Goal: Task Accomplishment & Management: Use online tool/utility

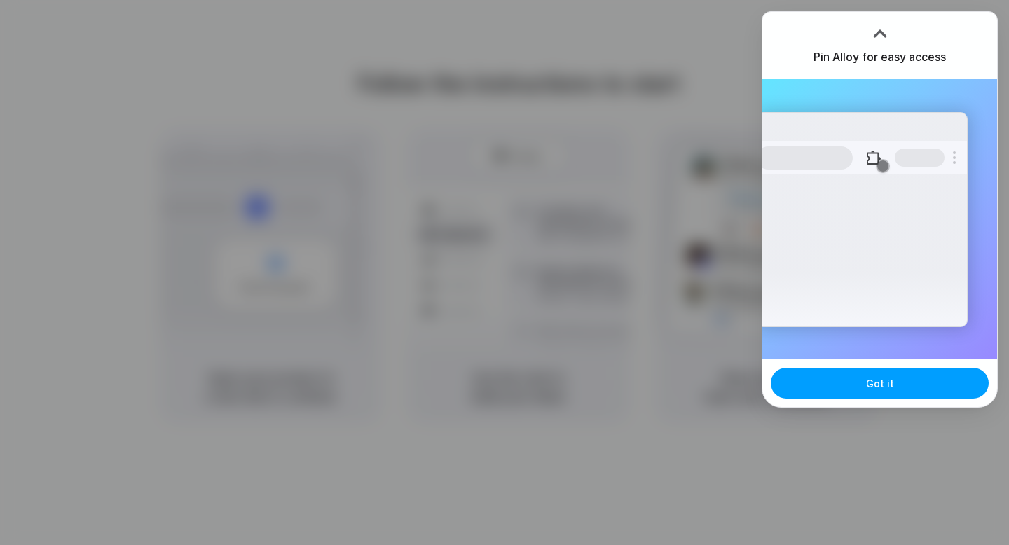
click at [856, 384] on button "Got it" at bounding box center [880, 383] width 218 height 31
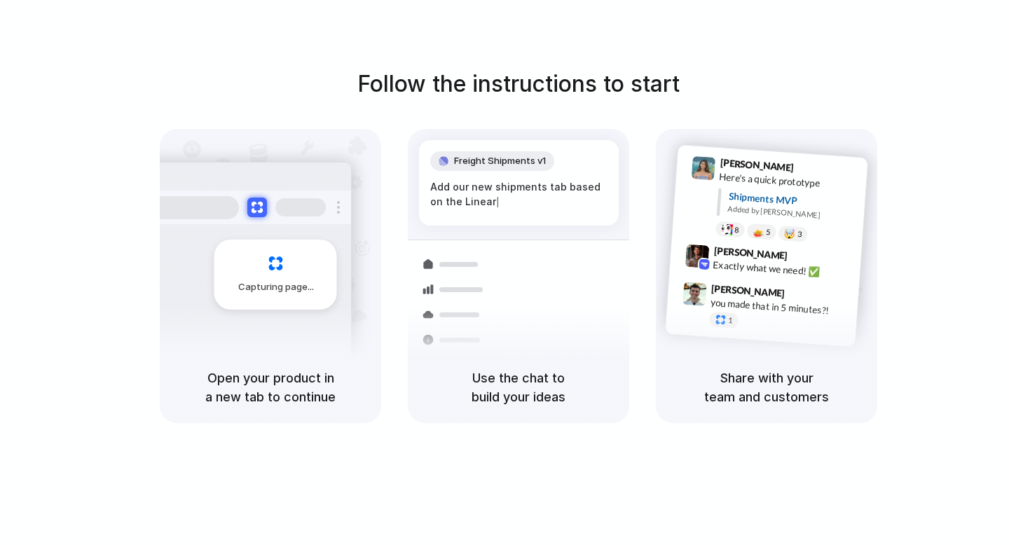
click at [484, 57] on div "Follow the instructions to start Capturing page Open your product in a new tab …" at bounding box center [518, 286] width 1037 height 573
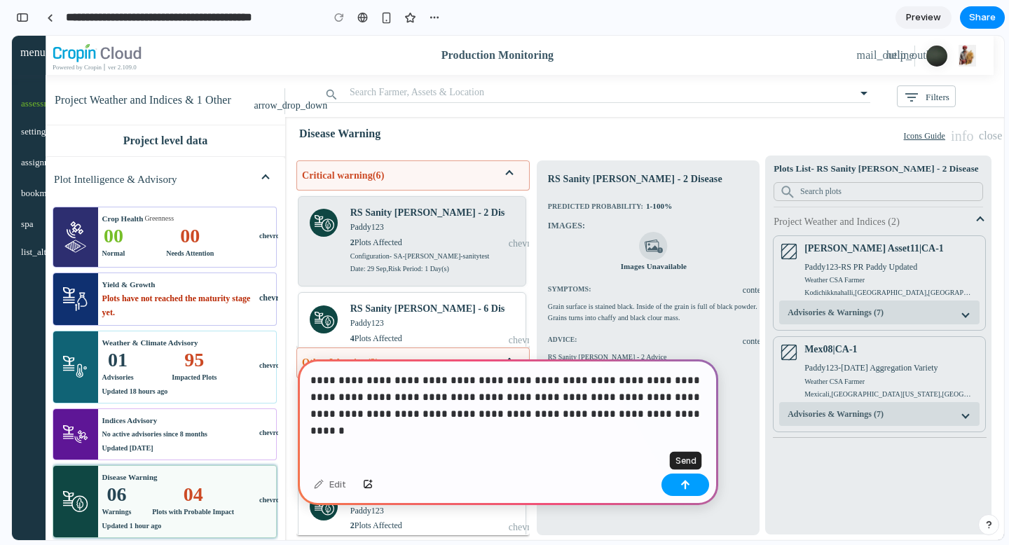
click at [673, 483] on button "button" at bounding box center [686, 485] width 48 height 22
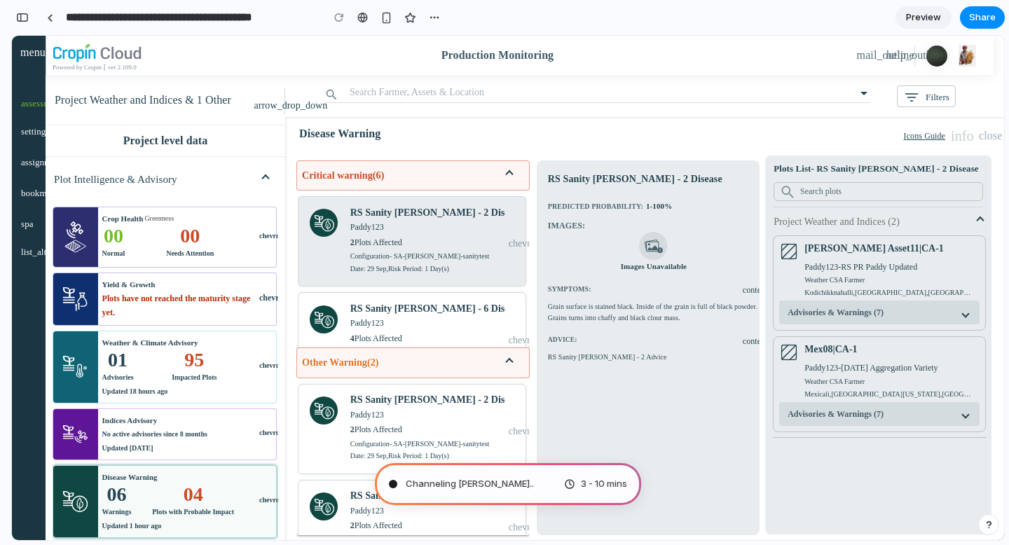
type input "**********"
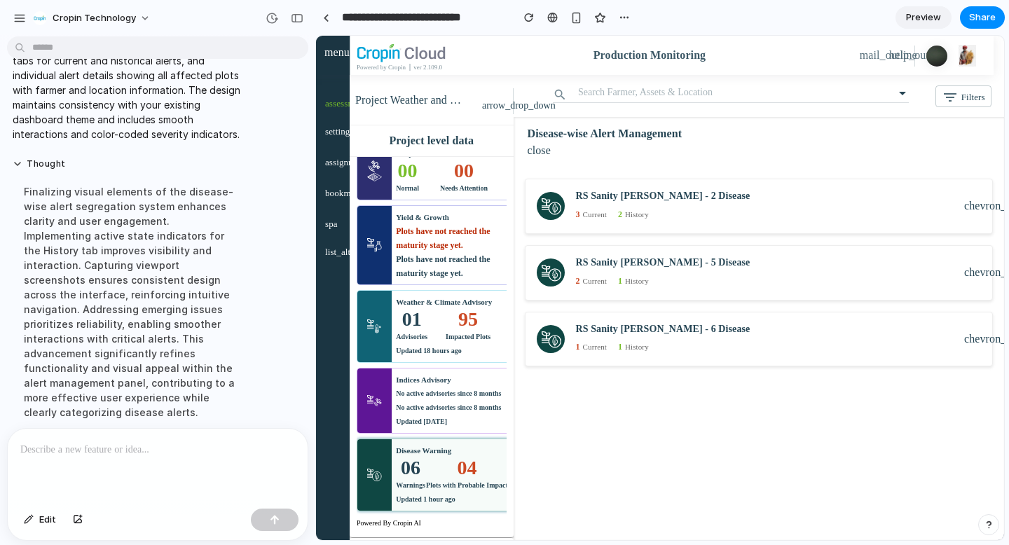
scroll to position [64, 0]
click at [677, 211] on div "3 Current 2 History" at bounding box center [770, 212] width 389 height 17
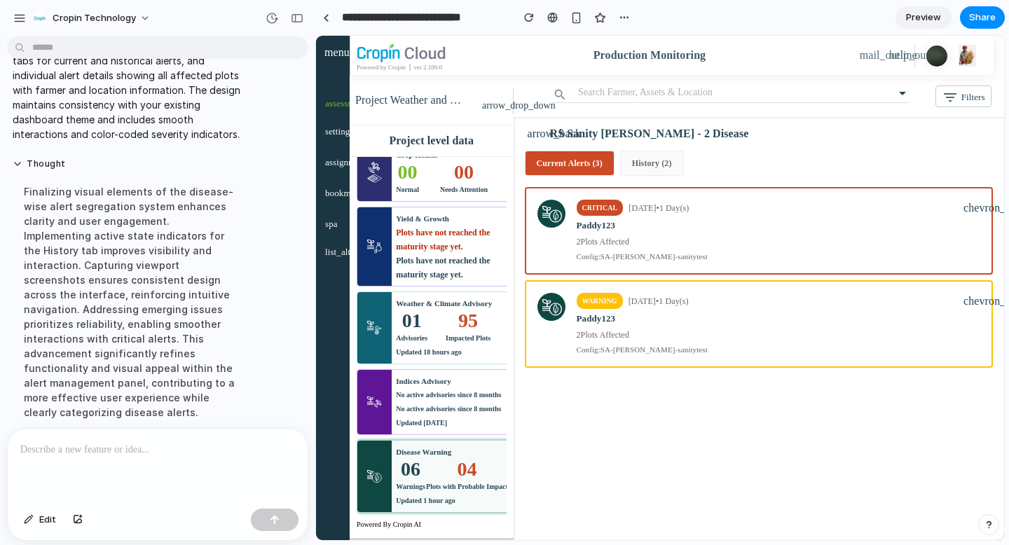
click at [415, 455] on div "Disease Warning" at bounding box center [423, 452] width 55 height 14
click at [325, 15] on div at bounding box center [326, 18] width 6 height 8
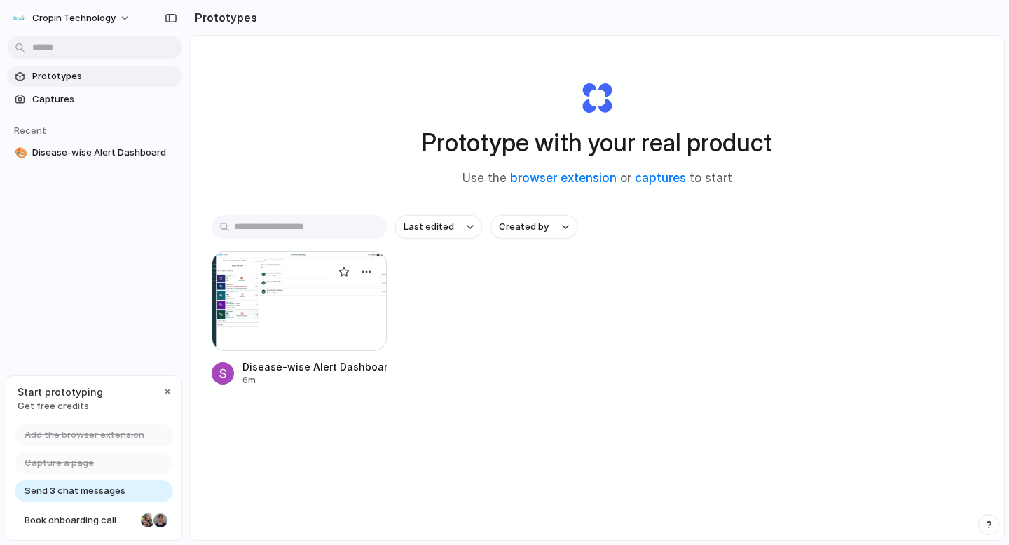
click at [259, 277] on div at bounding box center [299, 302] width 175 height 100
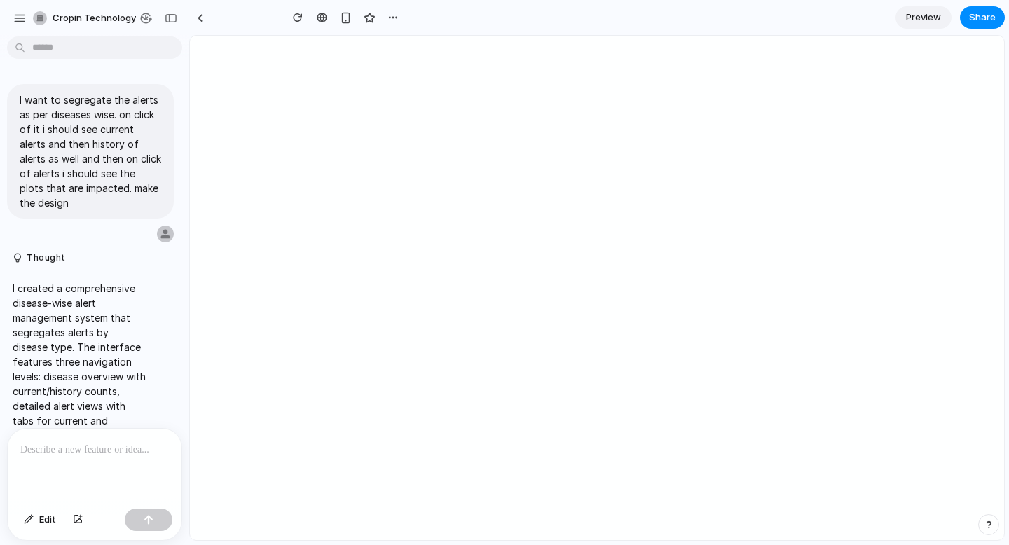
type input "**********"
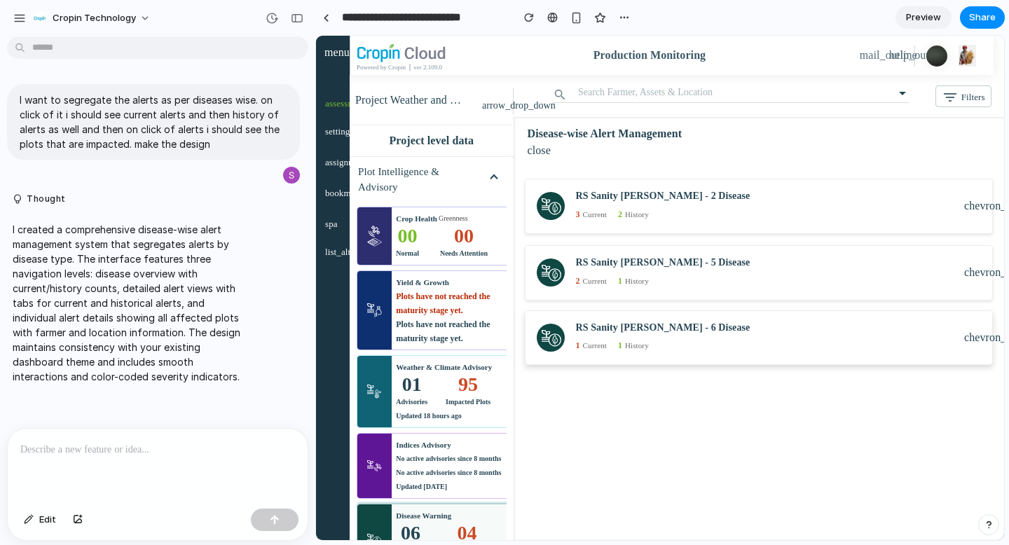
click at [605, 326] on h6 "RS Sanity [PERSON_NAME] - 6 Disease" at bounding box center [770, 328] width 389 height 12
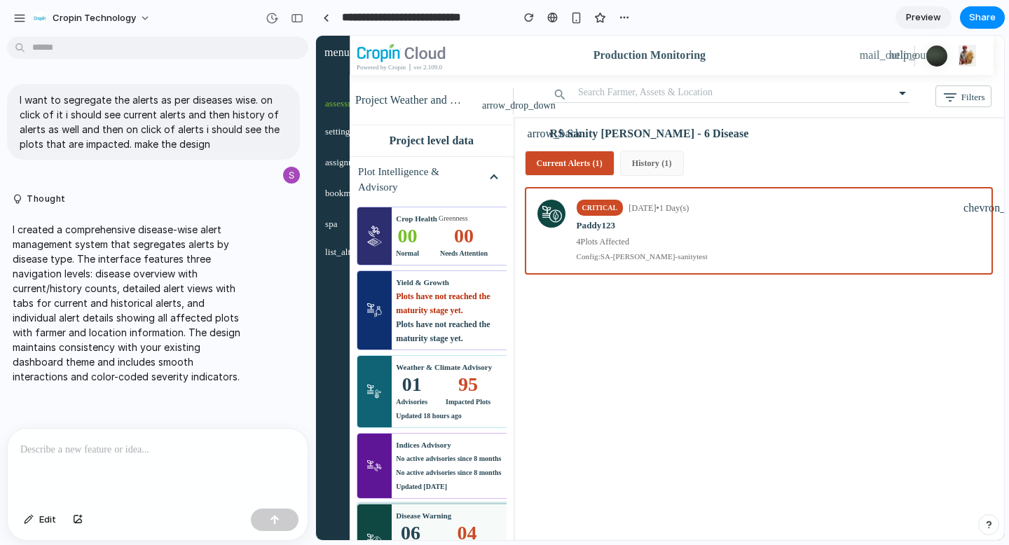
click at [420, 515] on div "Disease Warning" at bounding box center [423, 516] width 55 height 14
click at [659, 254] on div "Config: SA-[PERSON_NAME]-sanitytest" at bounding box center [774, 257] width 388 height 12
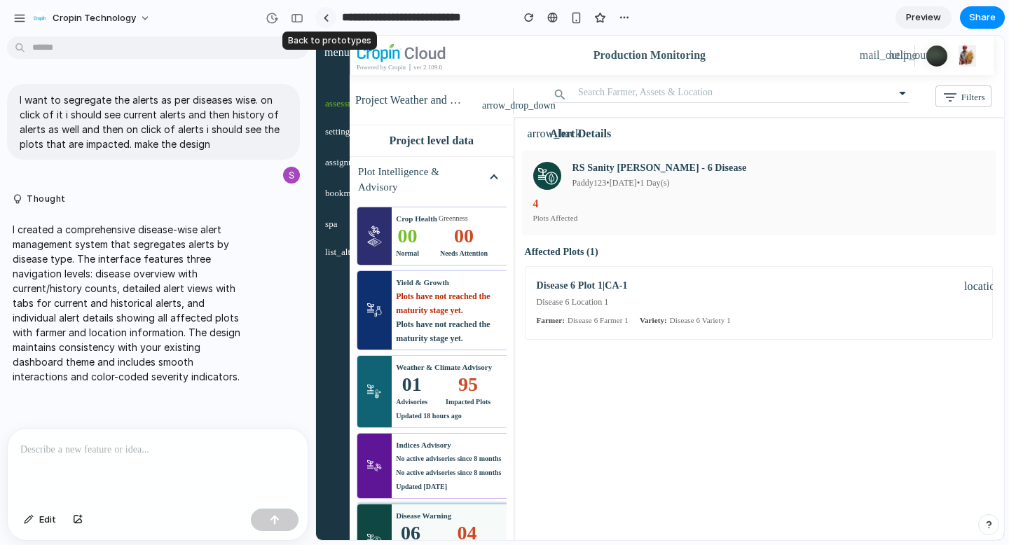
click at [324, 15] on div at bounding box center [326, 18] width 6 height 8
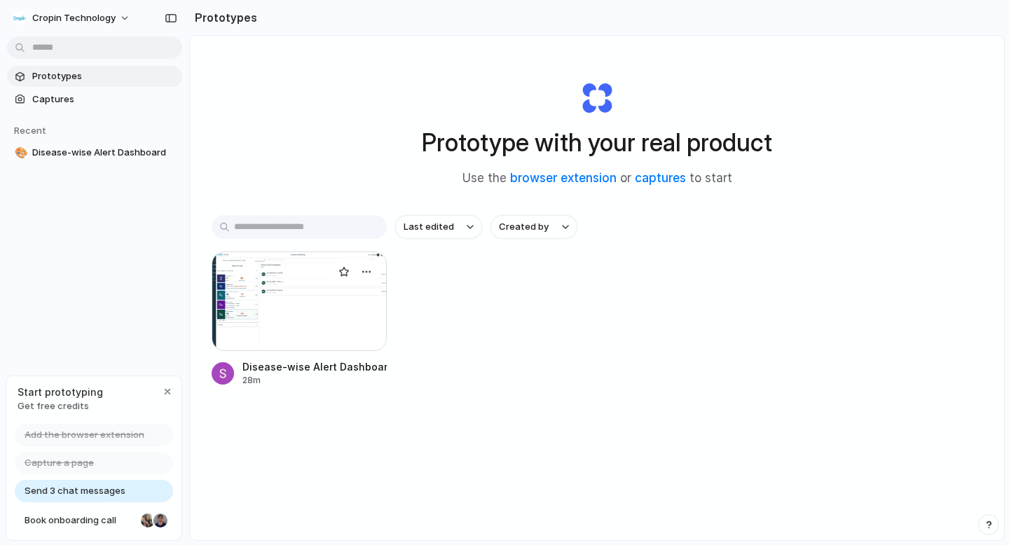
click at [308, 330] on div at bounding box center [299, 302] width 175 height 100
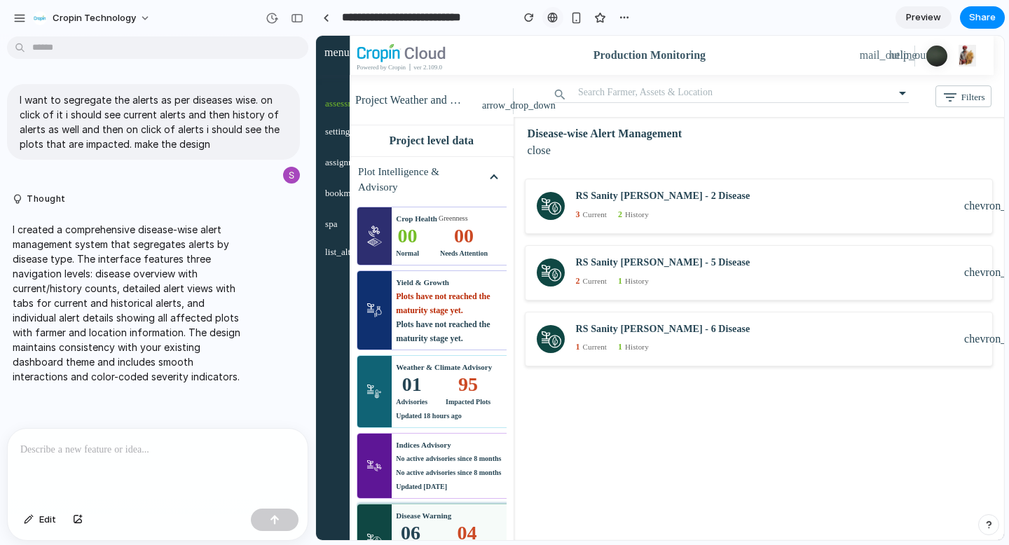
click at [556, 19] on div at bounding box center [552, 17] width 11 height 11
click at [622, 18] on div "button" at bounding box center [624, 17] width 11 height 11
click at [908, 25] on div "Duplicate Delete" at bounding box center [504, 272] width 1009 height 545
click at [915, 25] on link "Preview" at bounding box center [924, 17] width 56 height 22
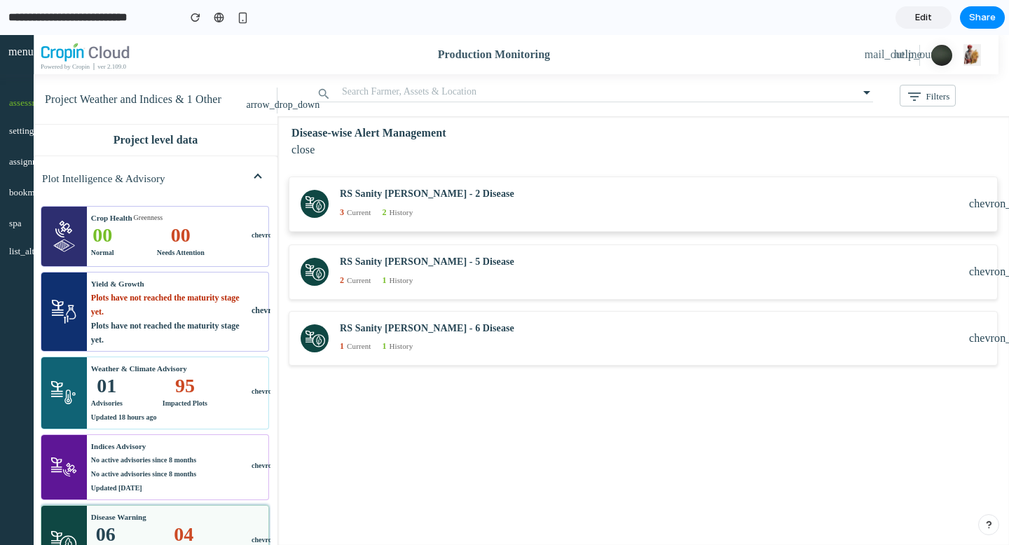
click at [374, 212] on div "3 Current 2 History" at bounding box center [654, 211] width 629 height 17
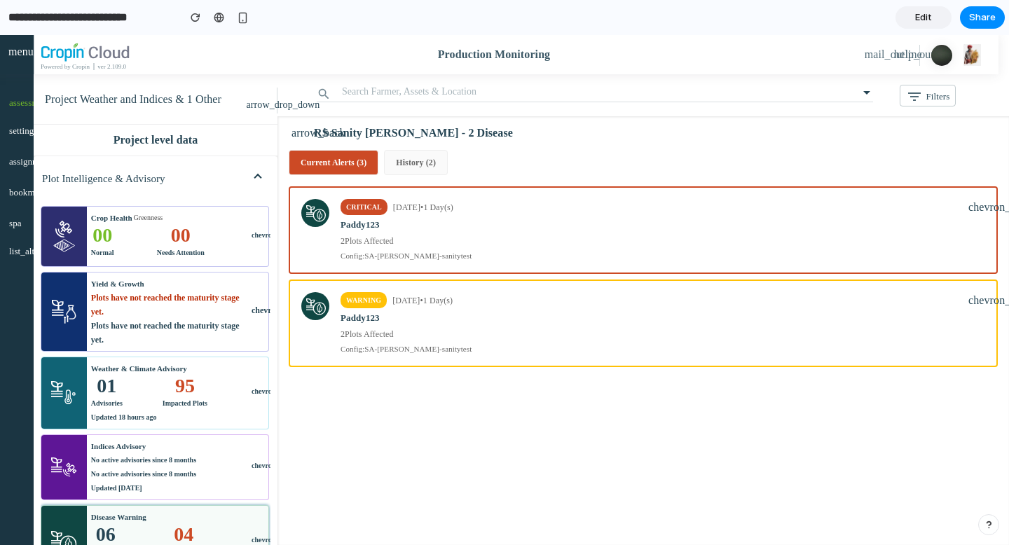
click at [423, 164] on button "History ( 2 )" at bounding box center [416, 162] width 64 height 25
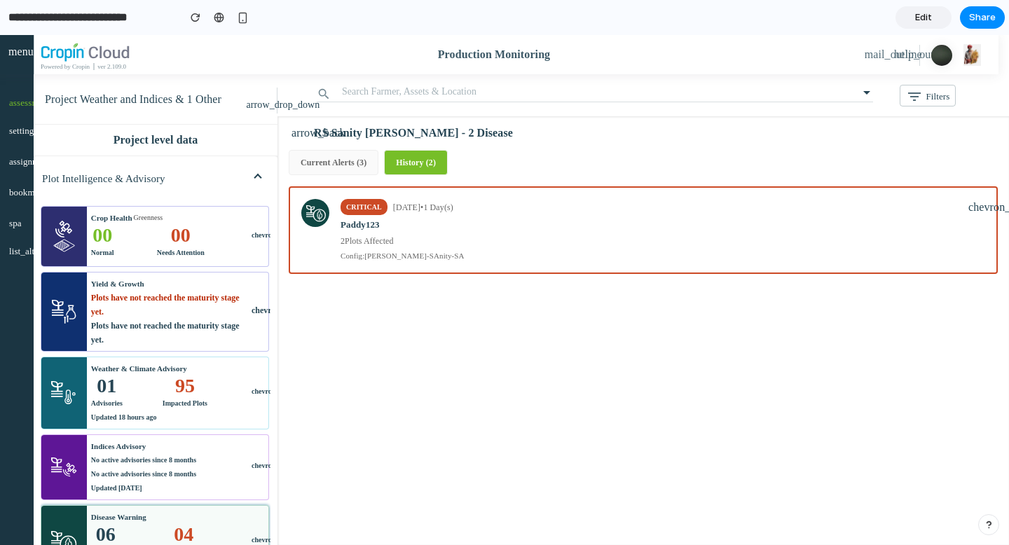
click at [336, 165] on button "Current Alerts ( 3 )" at bounding box center [334, 162] width 90 height 25
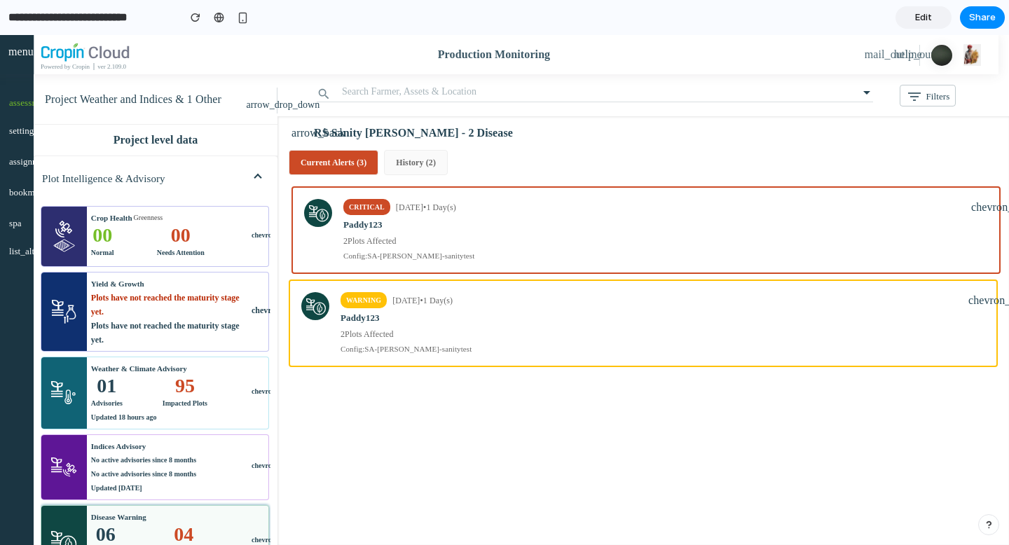
click at [456, 218] on div "Paddy123" at bounding box center [657, 225] width 628 height 14
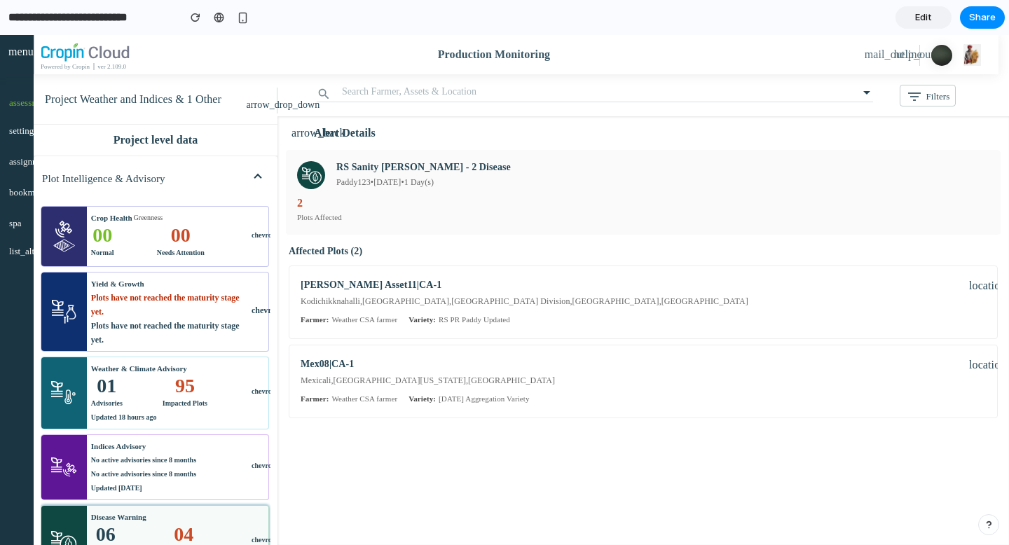
click at [179, 514] on div "Disease Warning" at bounding box center [169, 517] width 156 height 14
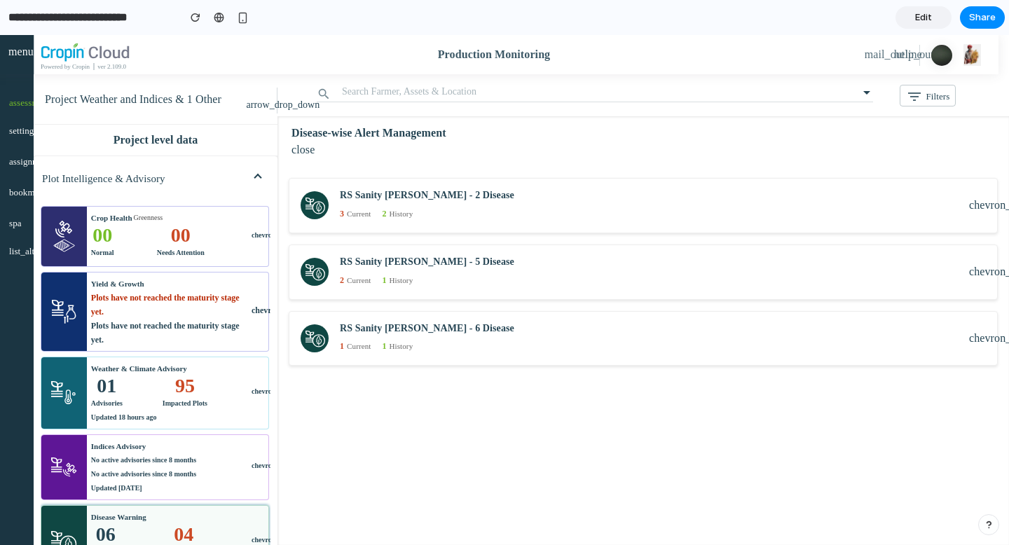
click at [137, 15] on input "**********" at bounding box center [90, 17] width 168 height 25
click at [922, 24] on link "Edit" at bounding box center [924, 17] width 56 height 22
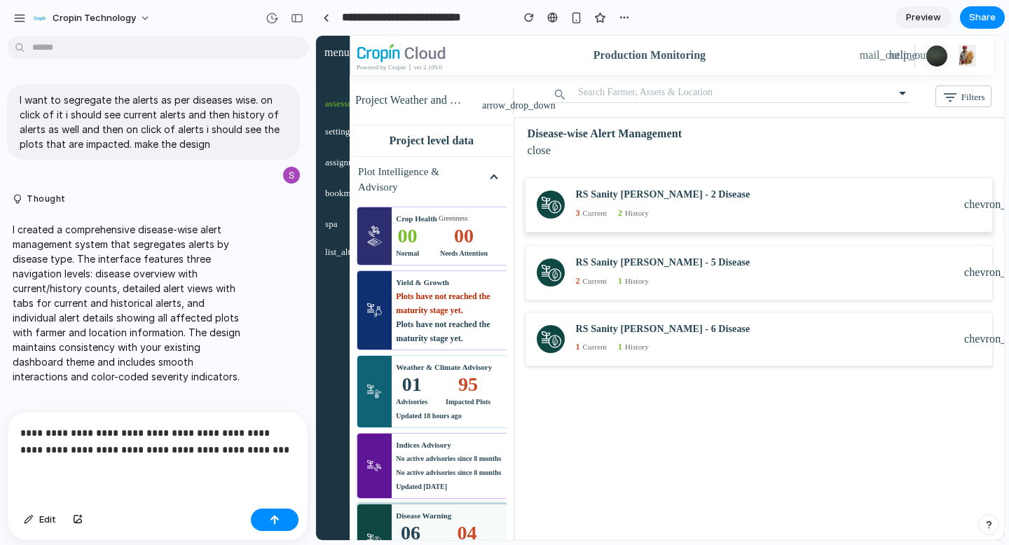
click at [649, 221] on div "RS Sanity [PERSON_NAME] - 2 Disease 3 Current 2 History chevron_right" at bounding box center [759, 204] width 469 height 55
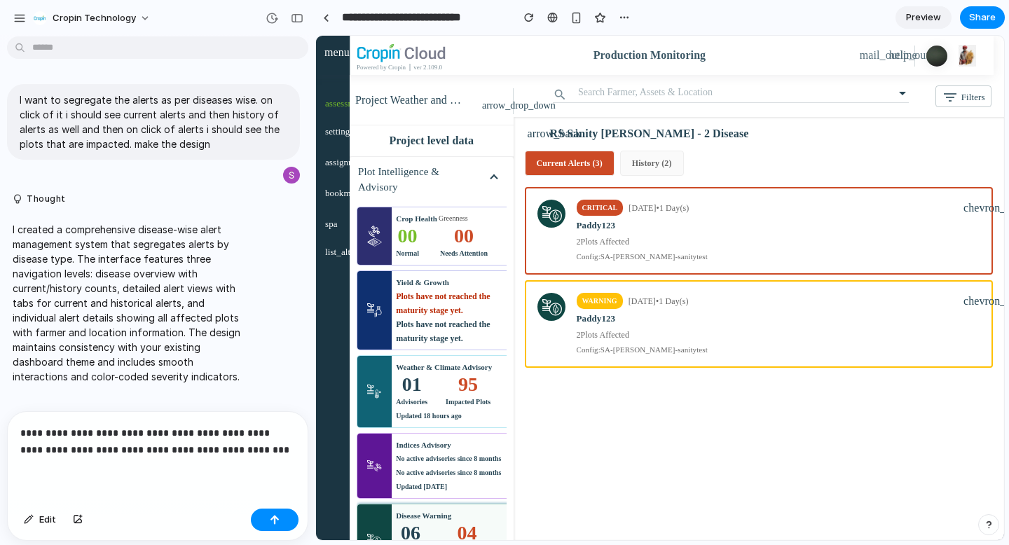
click at [257, 455] on p "**********" at bounding box center [157, 442] width 275 height 34
click at [657, 163] on button "History ( 2 )" at bounding box center [652, 163] width 64 height 25
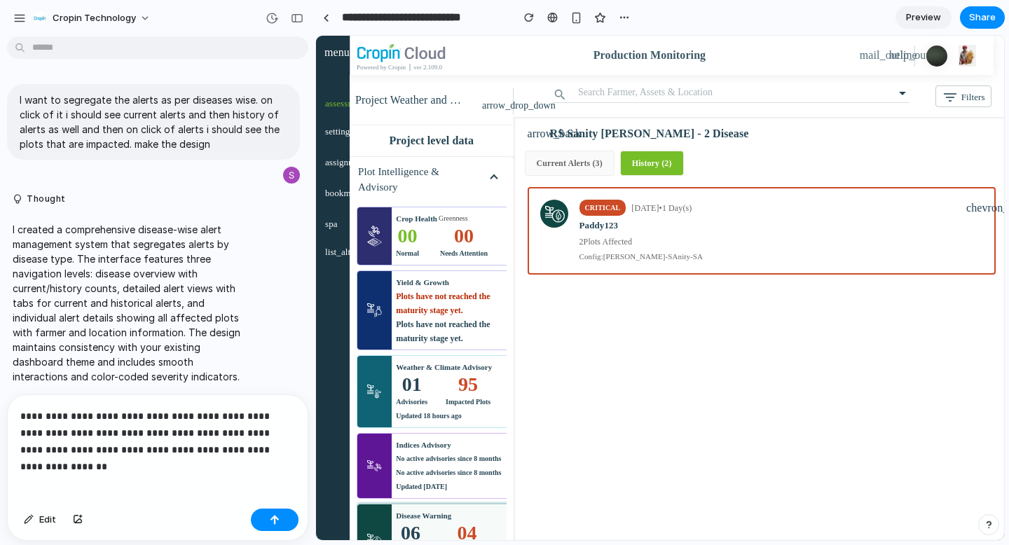
click at [648, 219] on div "Paddy123" at bounding box center [774, 226] width 388 height 14
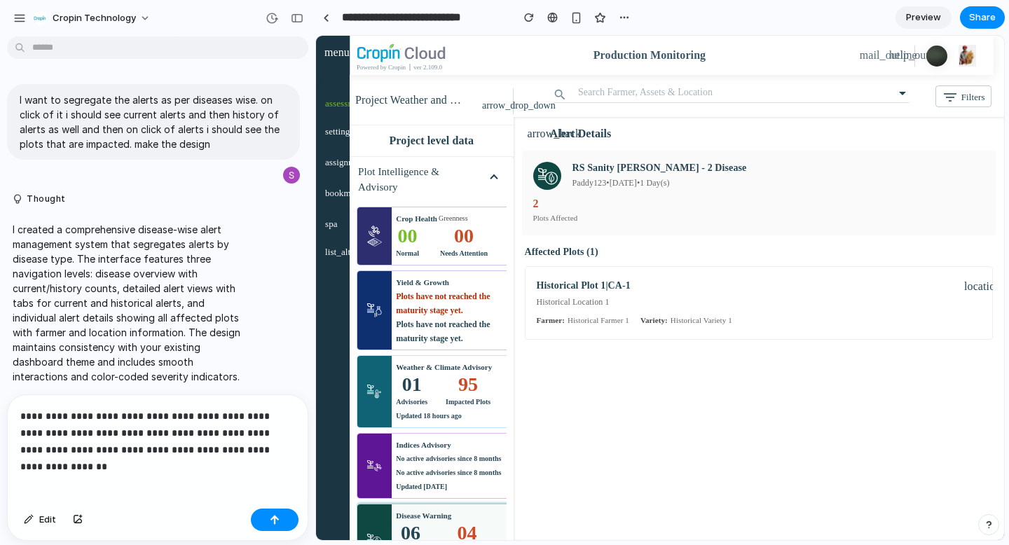
click at [289, 450] on p "**********" at bounding box center [157, 433] width 275 height 50
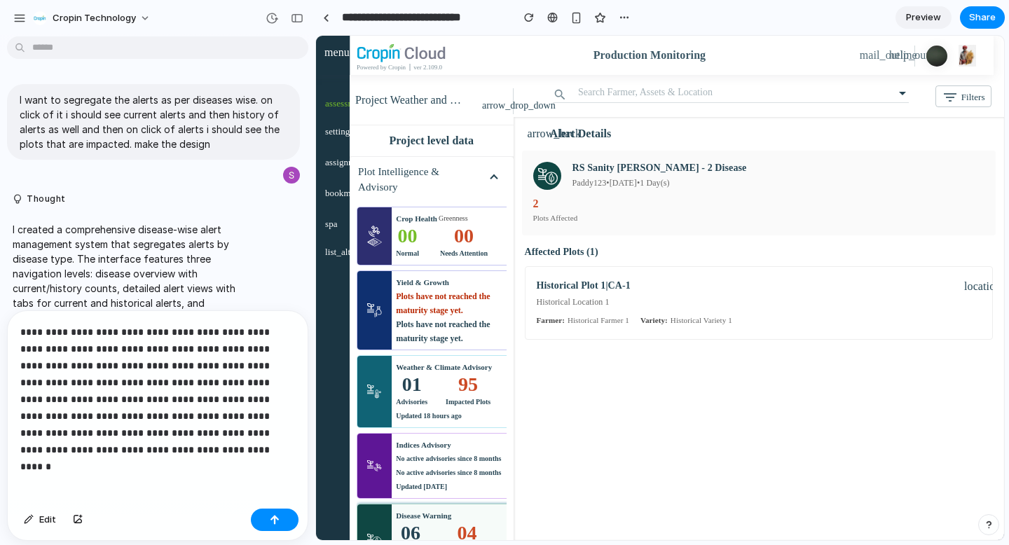
click at [202, 428] on p "**********" at bounding box center [157, 391] width 275 height 135
click at [96, 450] on p "**********" at bounding box center [157, 391] width 275 height 135
click at [418, 532] on div "06" at bounding box center [410, 533] width 29 height 14
click at [446, 521] on div "Disease Warning" at bounding box center [423, 516] width 55 height 14
click at [427, 514] on div "Disease Warning" at bounding box center [423, 516] width 55 height 14
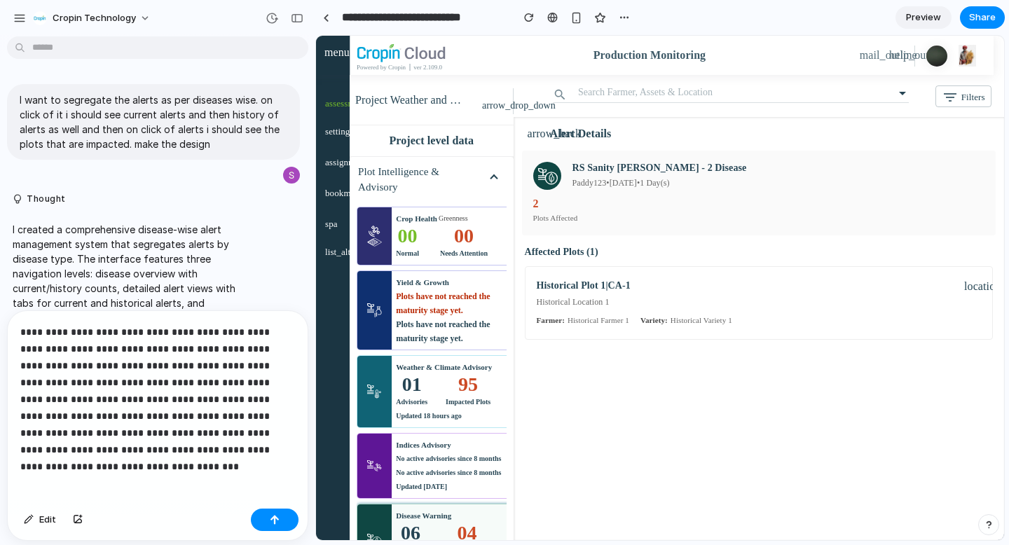
click at [458, 238] on div "00" at bounding box center [464, 236] width 48 height 14
click at [435, 382] on div "01 Advisories 95 Impacted Plots" at bounding box center [452, 391] width 113 height 35
click at [435, 478] on div "No active advisories since 8 months" at bounding box center [452, 473] width 113 height 14
click at [425, 516] on div "Disease Warning" at bounding box center [423, 516] width 55 height 14
click at [579, 141] on div "Alert Details" at bounding box center [773, 133] width 446 height 17
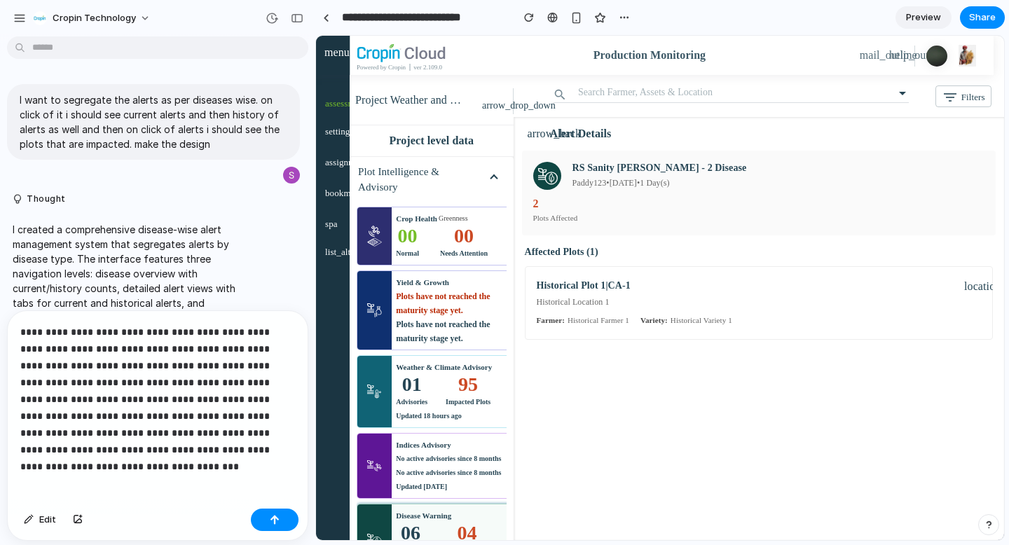
click at [567, 257] on h6 "Affected Plots ( 1 )" at bounding box center [759, 253] width 469 height 12
click at [945, 90] on img at bounding box center [950, 97] width 17 height 17
click at [163, 383] on p "**********" at bounding box center [157, 391] width 275 height 135
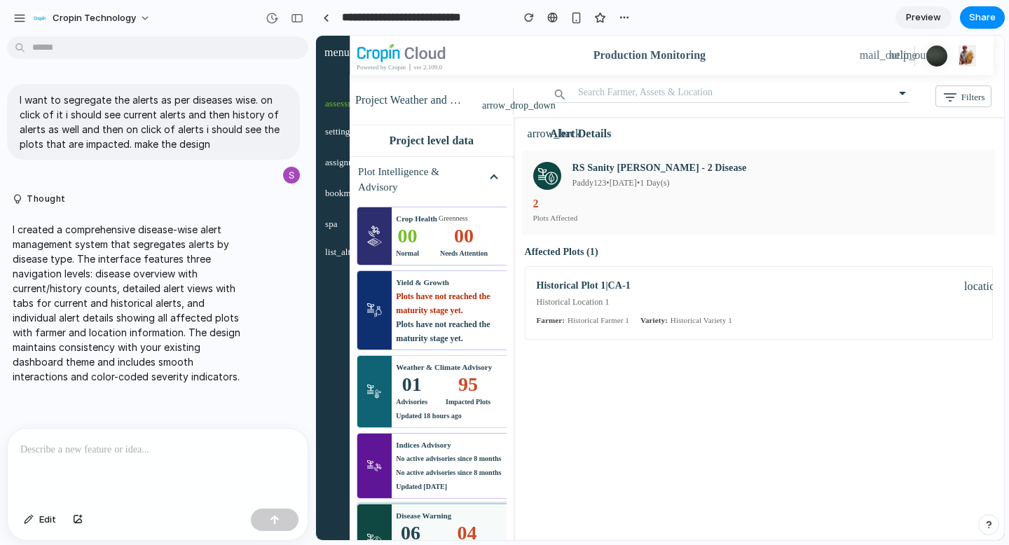
click at [923, 16] on span "Preview" at bounding box center [923, 18] width 35 height 14
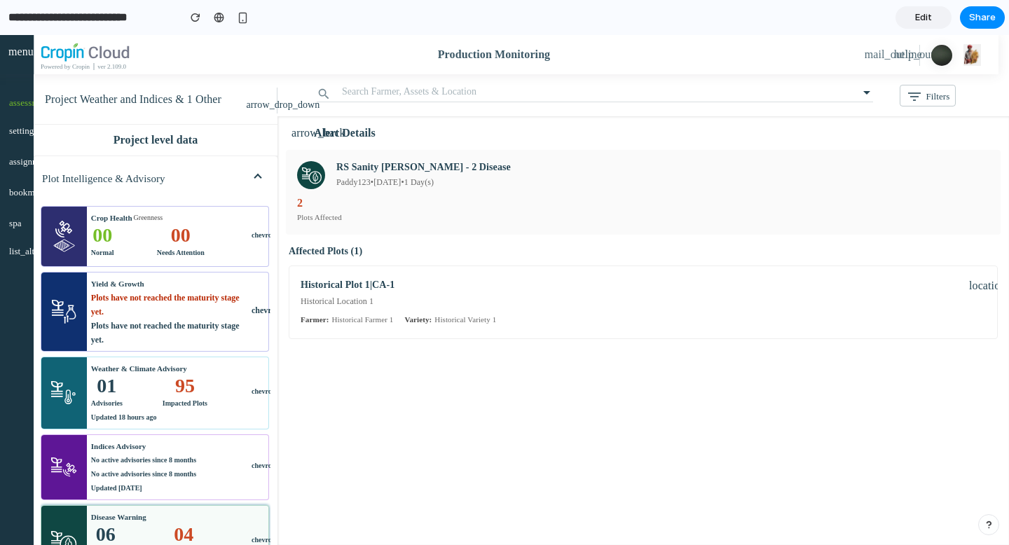
click at [76, 315] on img at bounding box center [64, 312] width 25 height 24
click at [97, 426] on div "Weather & Climate Advisory 01 Advisories 95 Impacted Plots Updated 18 hours ago" at bounding box center [169, 392] width 165 height 71
click at [95, 529] on div "06" at bounding box center [105, 535] width 29 height 14
click at [287, 191] on div "RS Sanity [PERSON_NAME] - 2 Disease Paddy123 • [DATE] • 1 Day(s) 2 Plots Affect…" at bounding box center [643, 192] width 715 height 85
click at [303, 186] on img at bounding box center [311, 175] width 28 height 28
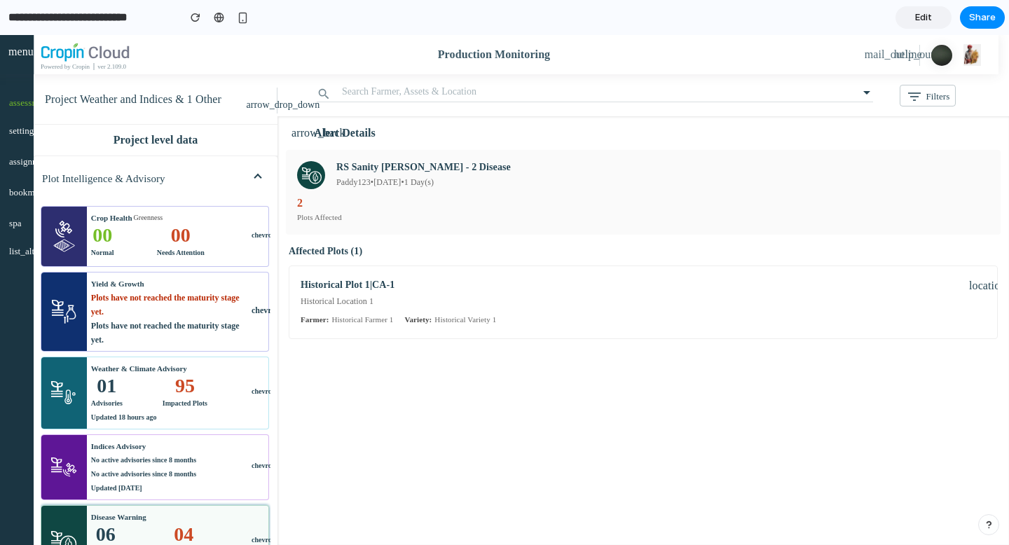
click at [306, 134] on mat-icon "arrow_back" at bounding box center [300, 133] width 17 height 17
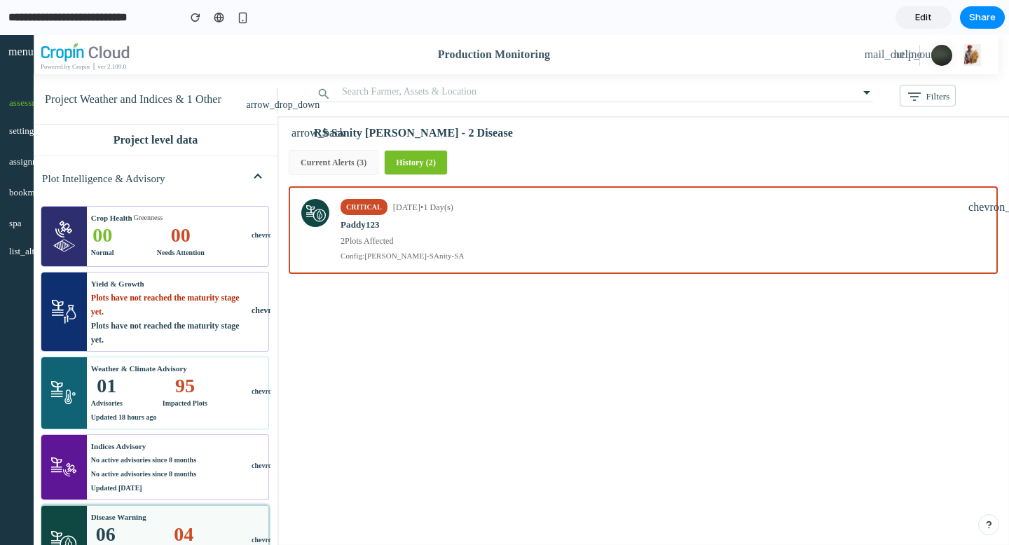
click at [306, 134] on mat-icon "arrow_back" at bounding box center [300, 133] width 17 height 17
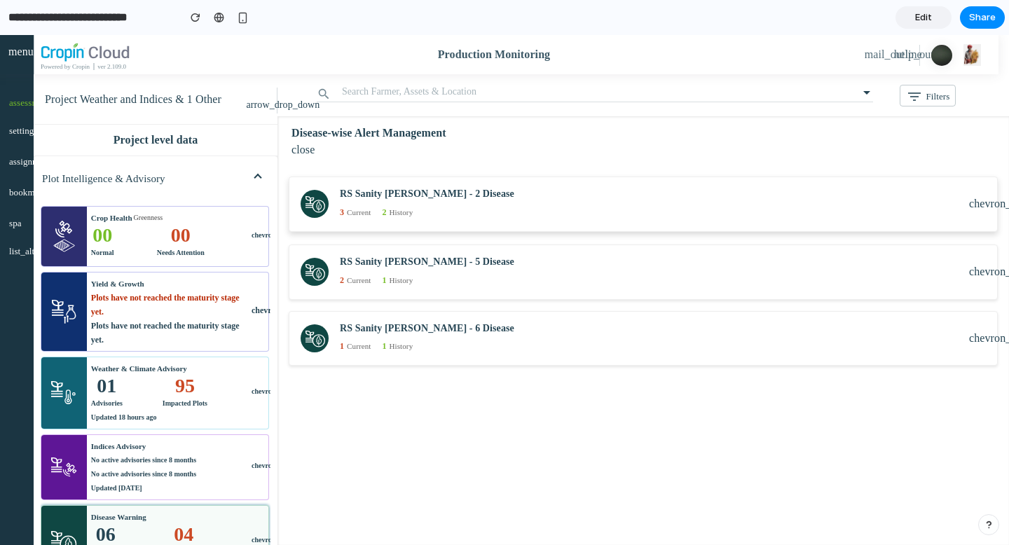
click at [415, 210] on div "3 Current 2 History" at bounding box center [654, 211] width 629 height 17
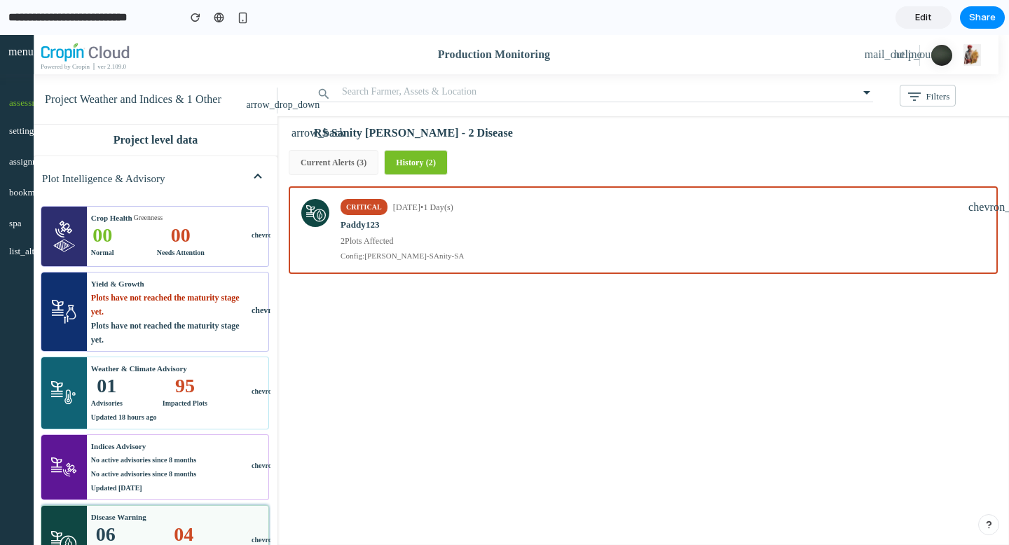
click at [348, 164] on button "Current Alerts ( 3 )" at bounding box center [334, 162] width 90 height 25
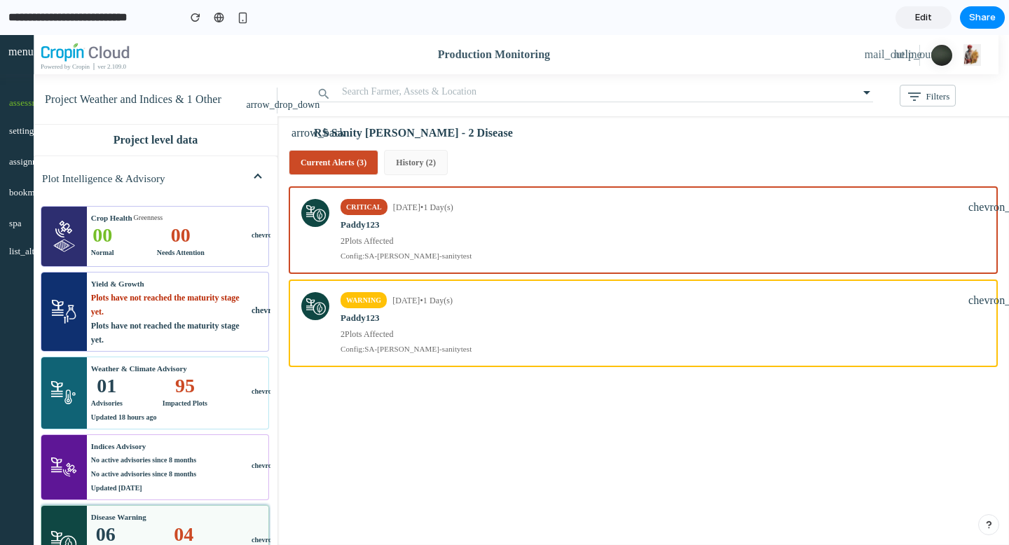
click at [409, 158] on button "History ( 2 )" at bounding box center [416, 162] width 64 height 25
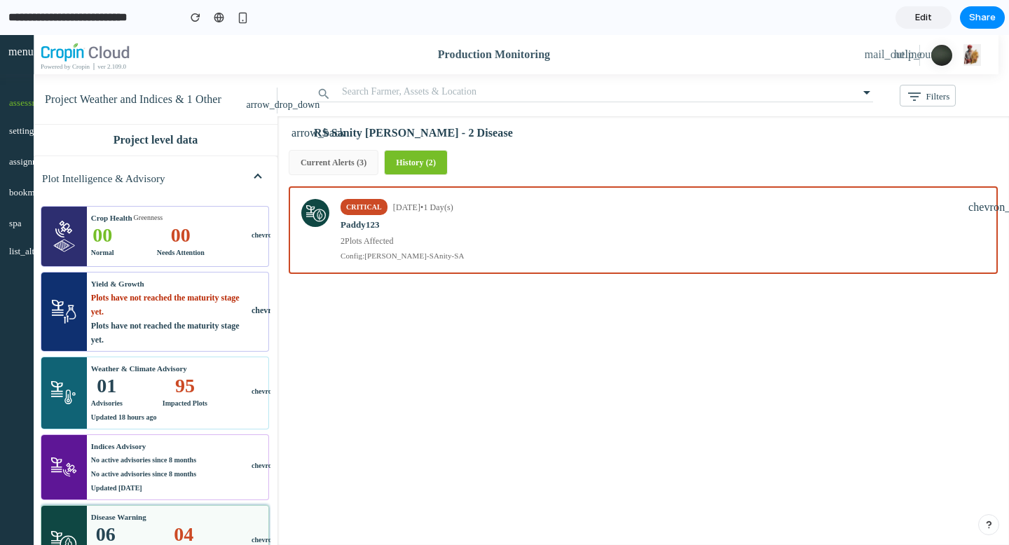
click at [343, 169] on button "Current Alerts ( 3 )" at bounding box center [334, 162] width 90 height 25
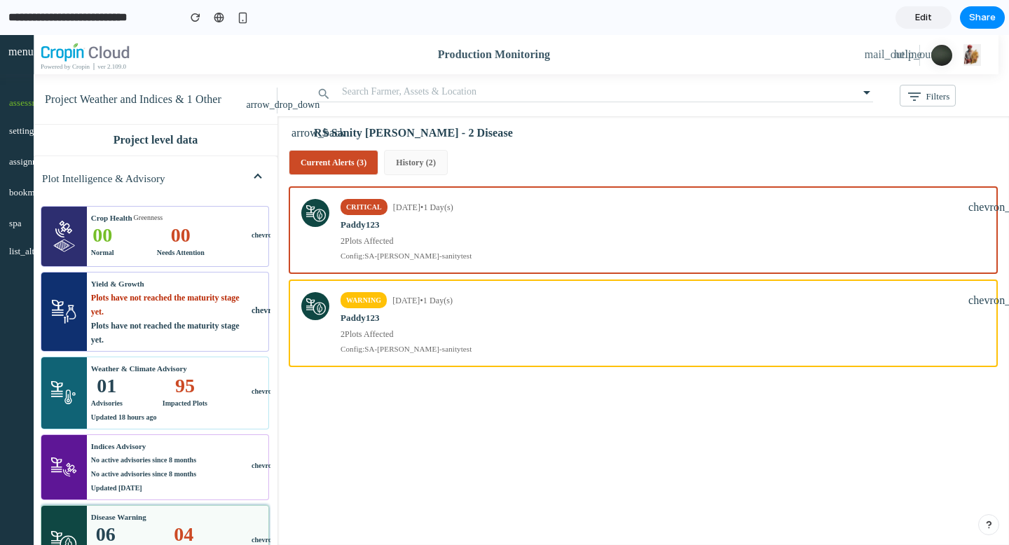
click at [332, 131] on div "RS Sanity [PERSON_NAME] - 2 Disease" at bounding box center [657, 133] width 687 height 17
click at [308, 136] on mat-icon "arrow_back" at bounding box center [300, 133] width 17 height 17
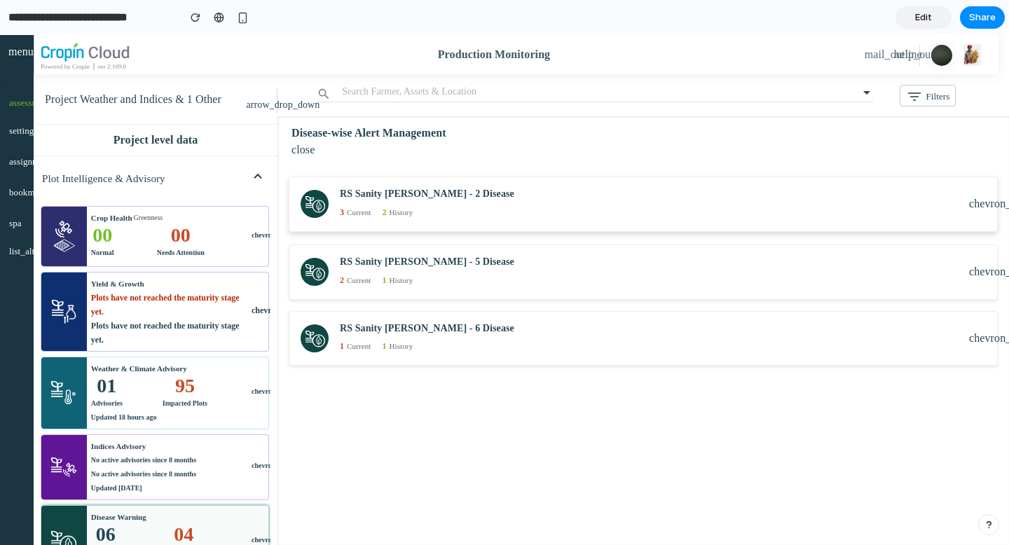
click at [983, 205] on mat-icon "chevron_right" at bounding box center [977, 204] width 17 height 17
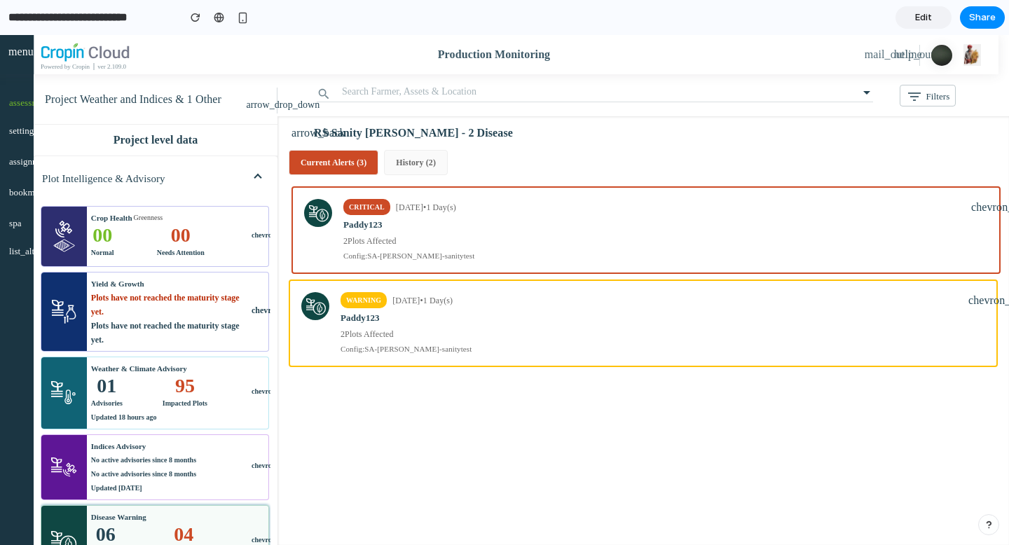
click at [983, 205] on mat-icon "chevron_right" at bounding box center [979, 207] width 17 height 17
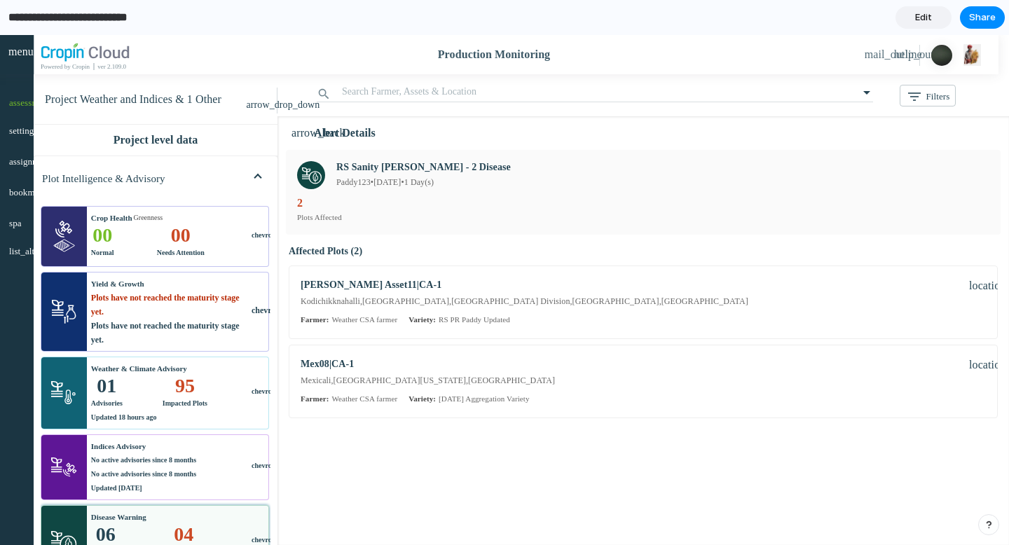
click at [107, 20] on input "**********" at bounding box center [90, 17] width 168 height 25
click at [916, 22] on span "Edit" at bounding box center [923, 18] width 17 height 14
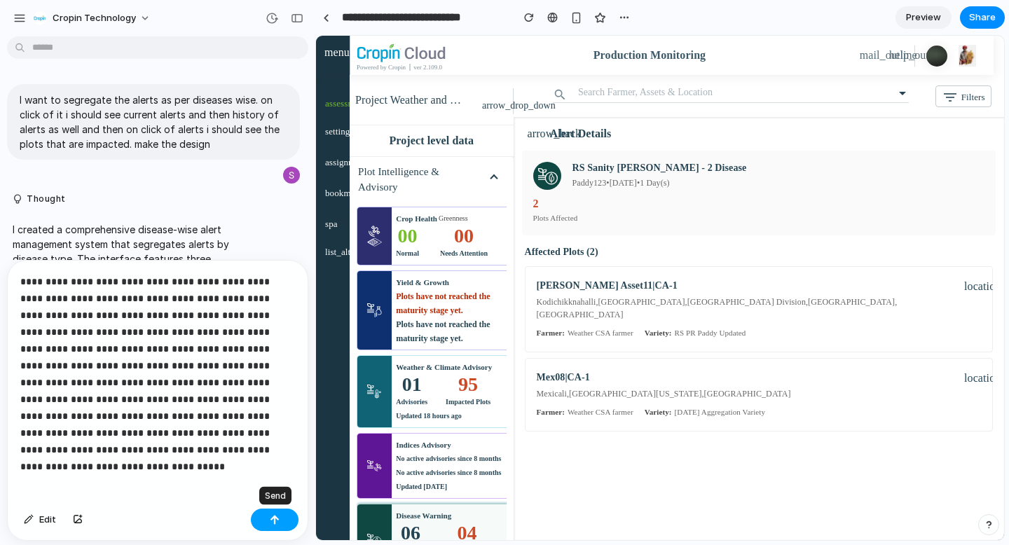
click at [273, 517] on div "button" at bounding box center [275, 520] width 10 height 10
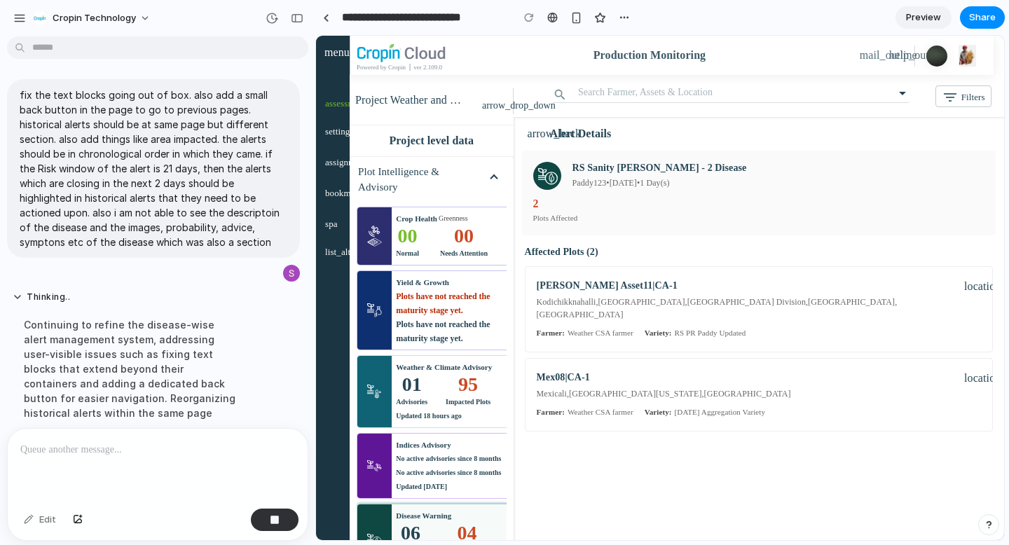
scroll to position [339, 0]
